Goal: Entertainment & Leisure: Browse casually

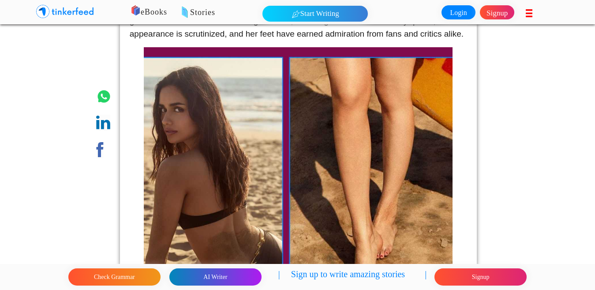
scroll to position [376, 0]
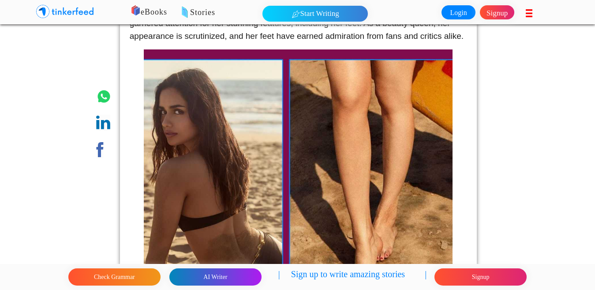
click at [338, 185] on img at bounding box center [298, 203] width 309 height 309
click at [302, 125] on img at bounding box center [298, 203] width 309 height 309
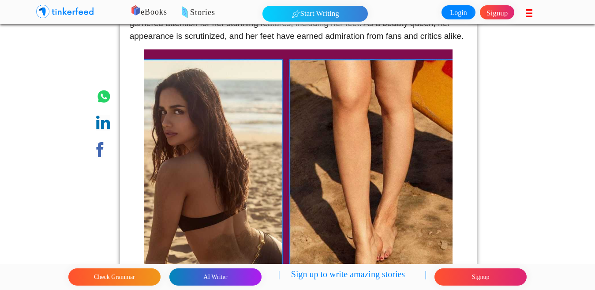
click at [302, 125] on img at bounding box center [298, 203] width 309 height 309
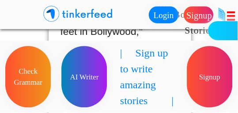
scroll to position [374, 0]
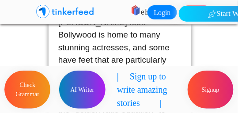
drag, startPoint x: 127, startPoint y: 49, endPoint x: 144, endPoint y: 48, distance: 17.7
click at [144, 48] on p "Among the most common Google searches are terms like "most beautiful feet in Bo…" at bounding box center [119, 67] width 123 height 252
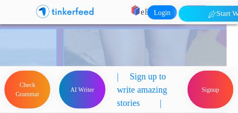
scroll to position [704, 140]
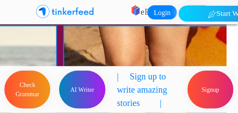
click at [205, 1] on div "Login Signup Privacy Policy Terms and Conditions Return and Refund Policy Prici…" at bounding box center [199, 12] width 119 height 25
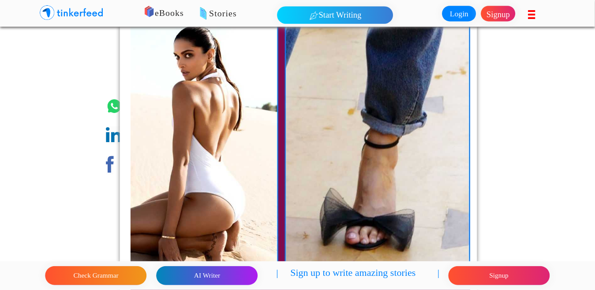
scroll to position [865, 0]
